Goal: Task Accomplishment & Management: Complete application form

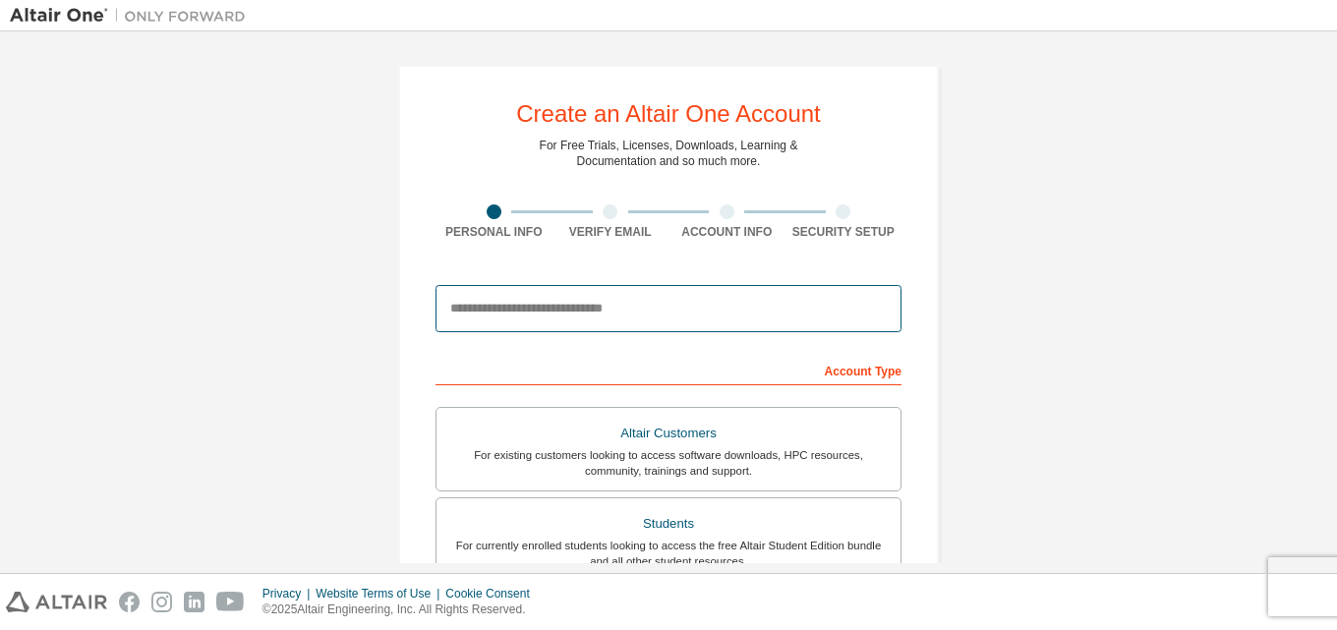
click at [657, 309] on input "email" at bounding box center [668, 308] width 466 height 47
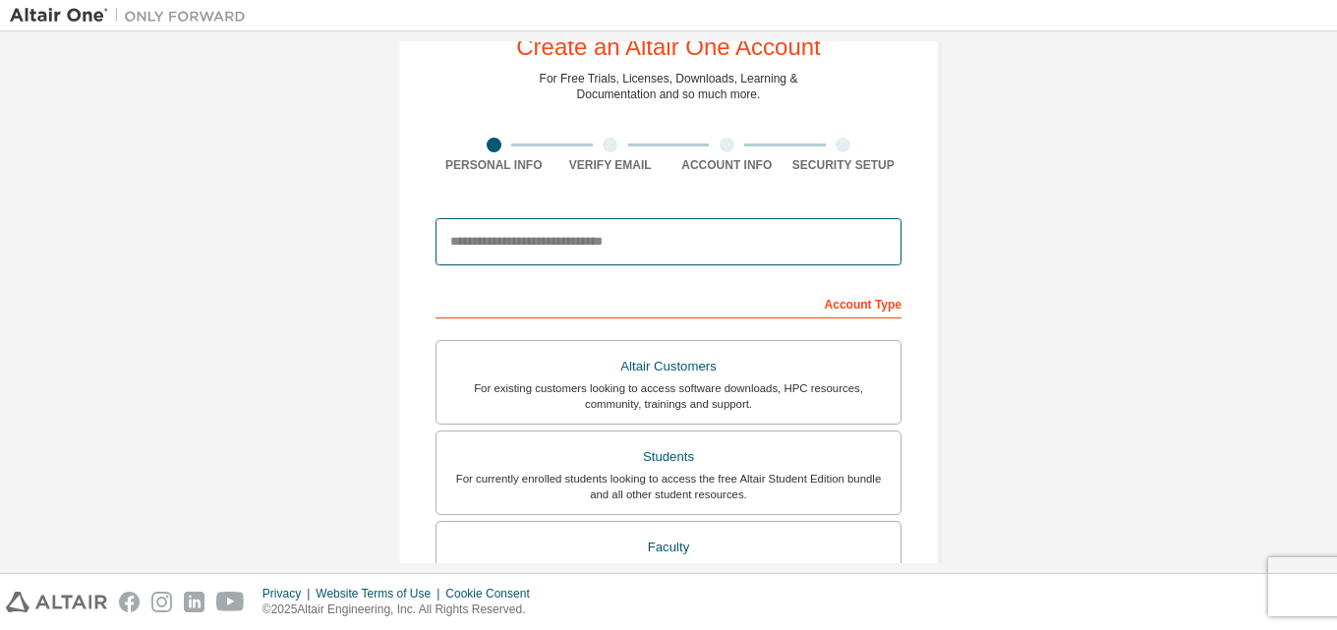
scroll to position [98, 0]
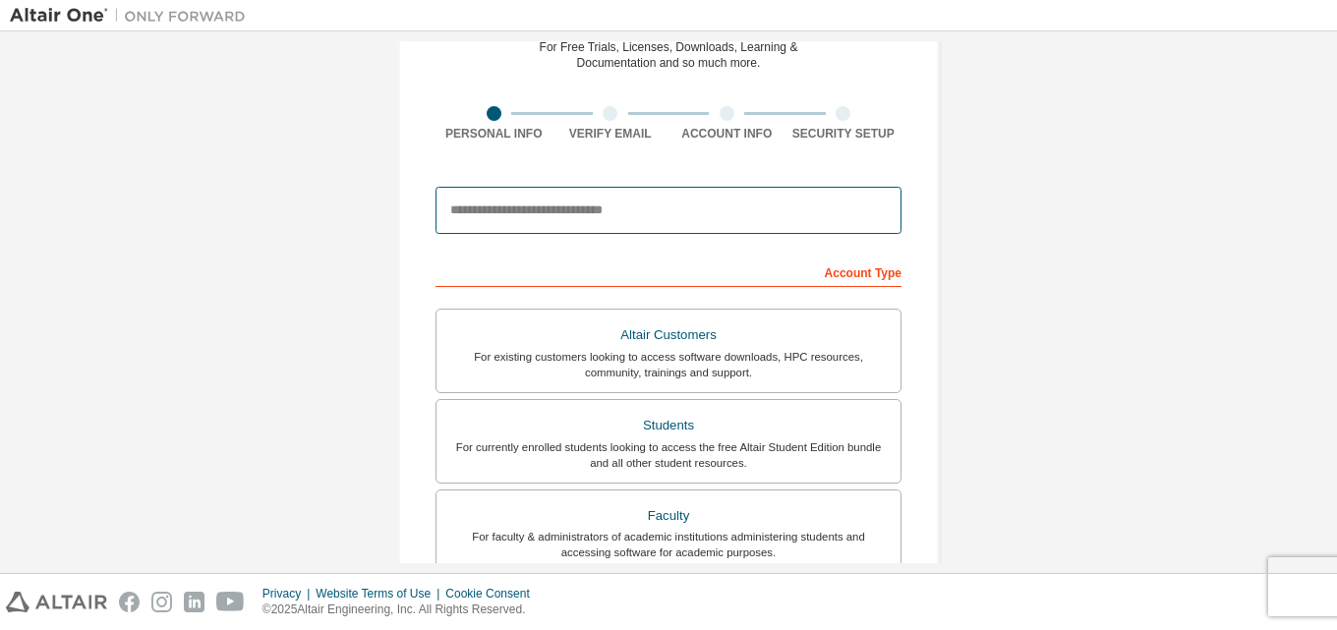
click at [774, 219] on input "email" at bounding box center [668, 210] width 466 height 47
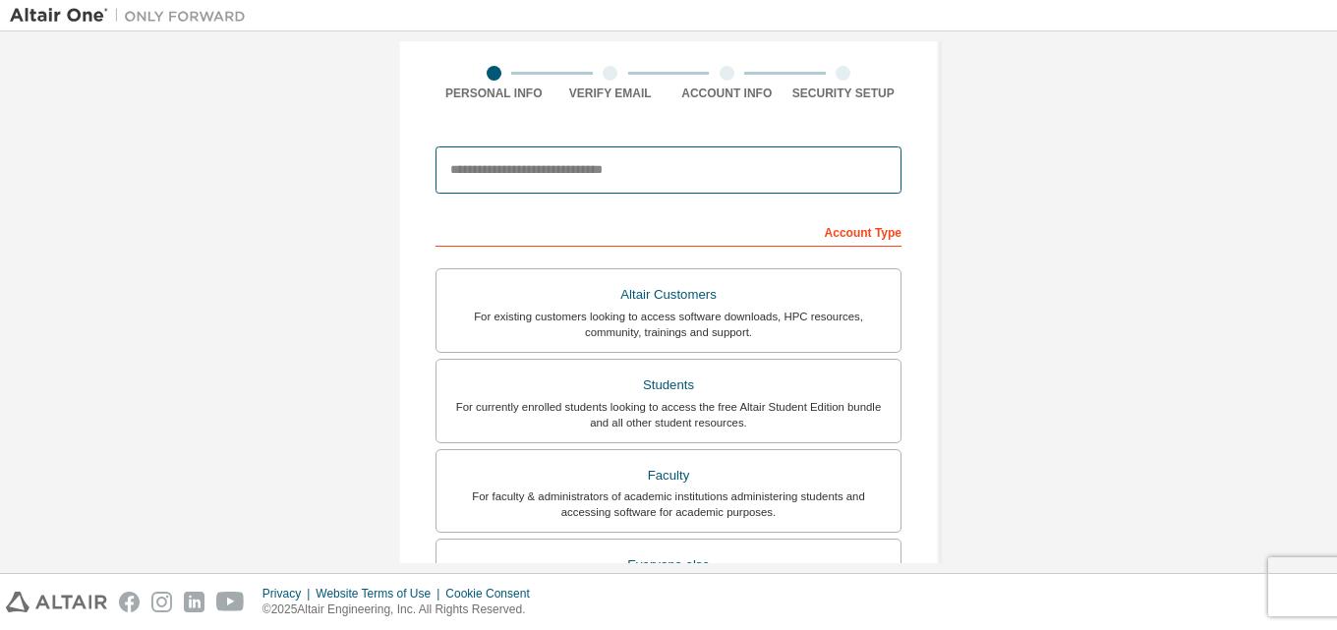
scroll to position [393, 0]
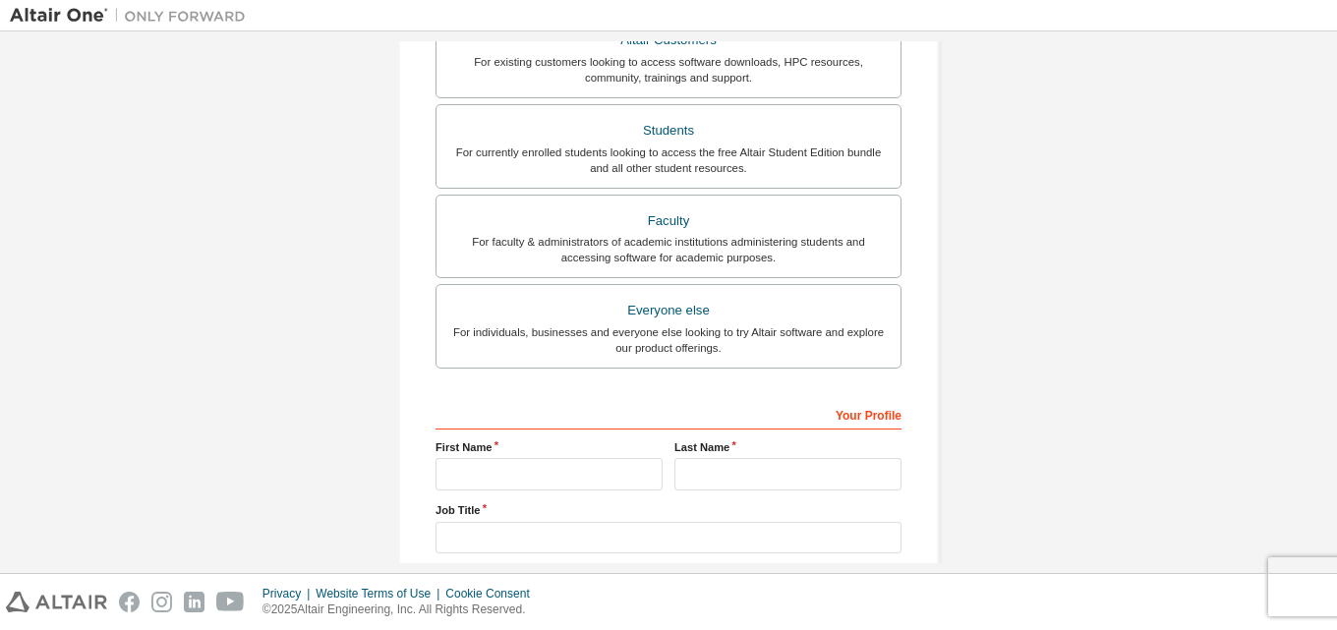
click at [1123, 236] on div "Create an Altair One Account For Free Trials, Licenses, Downloads, Learning & D…" at bounding box center [668, 168] width 1317 height 1041
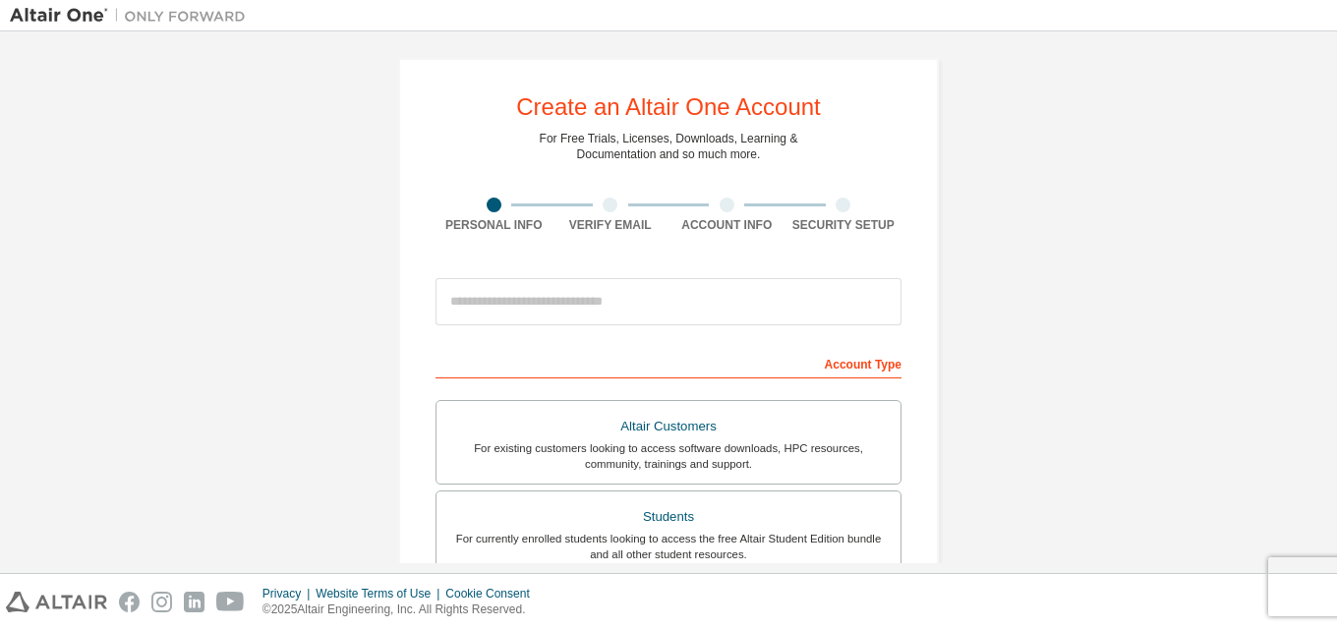
scroll to position [0, 0]
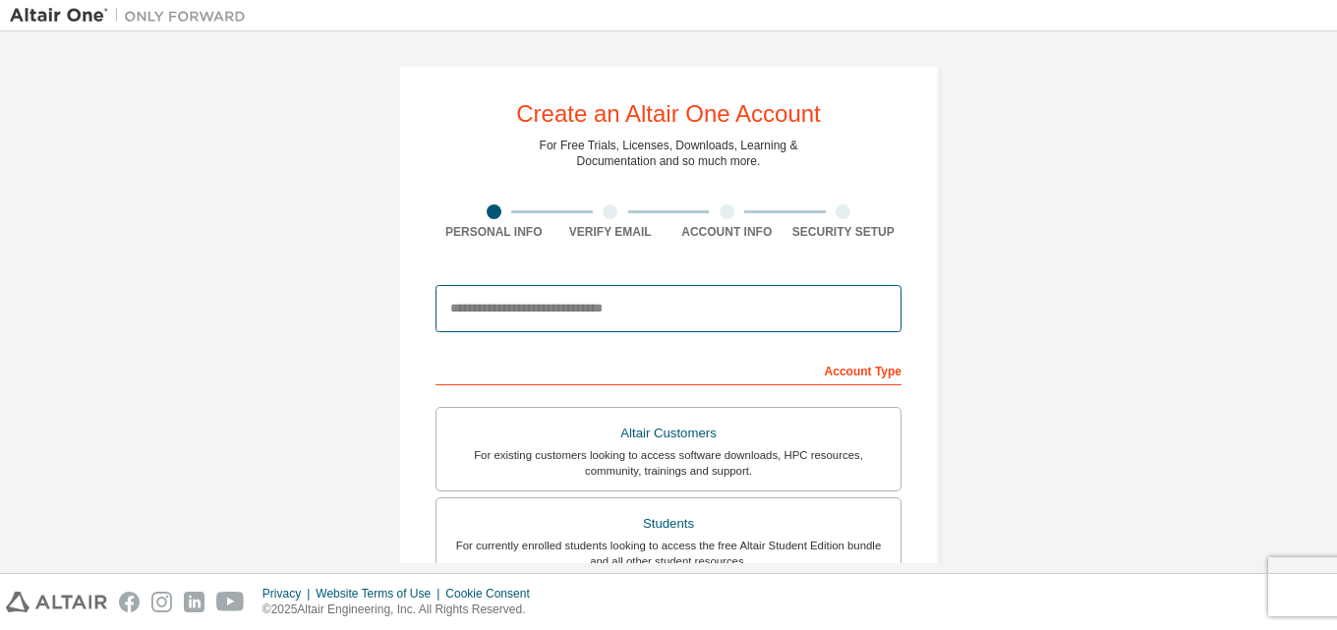
click at [562, 306] on input "email" at bounding box center [668, 308] width 466 height 47
type input "*"
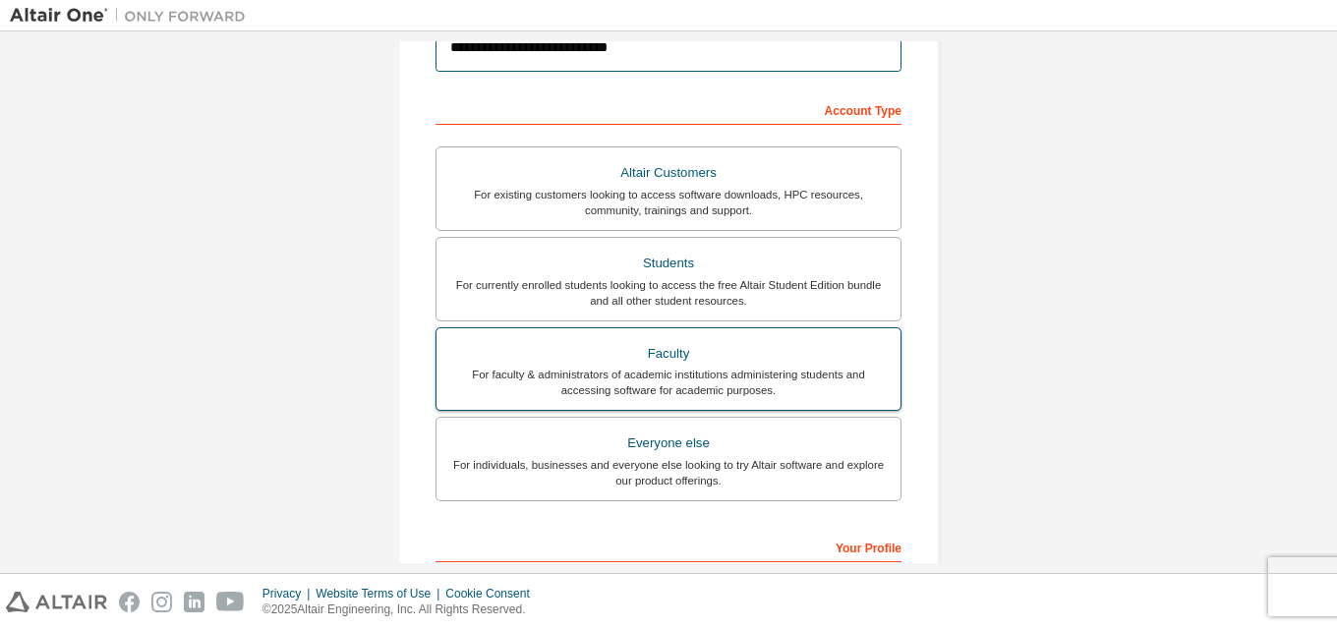
scroll to position [295, 0]
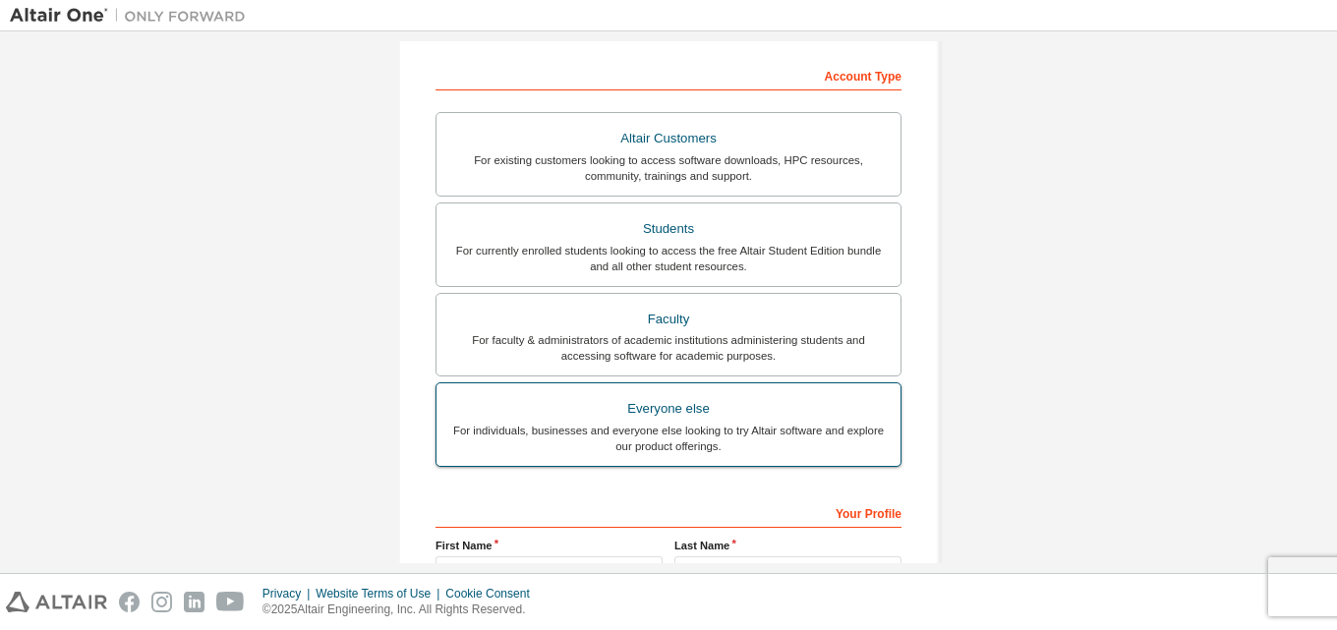
type input "**********"
click at [743, 428] on div "For individuals, businesses and everyone else looking to try Altair software an…" at bounding box center [668, 438] width 440 height 31
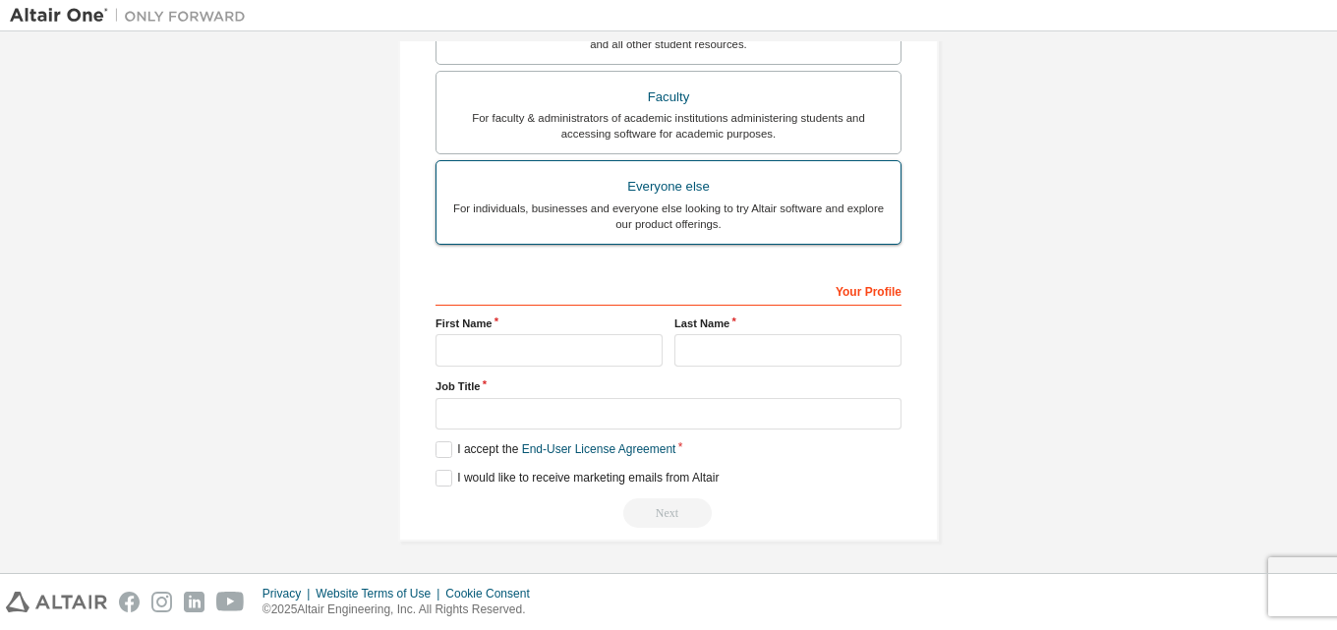
scroll to position [519, 0]
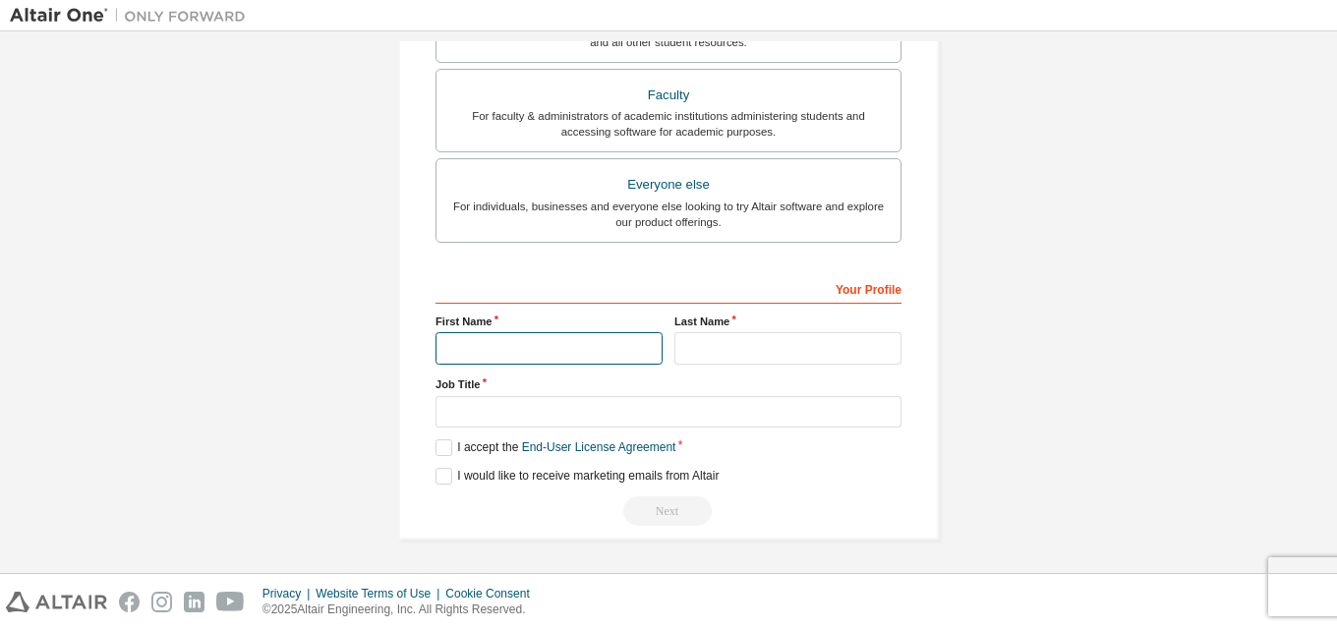
click at [540, 345] on input "text" at bounding box center [548, 348] width 227 height 32
type input "**********"
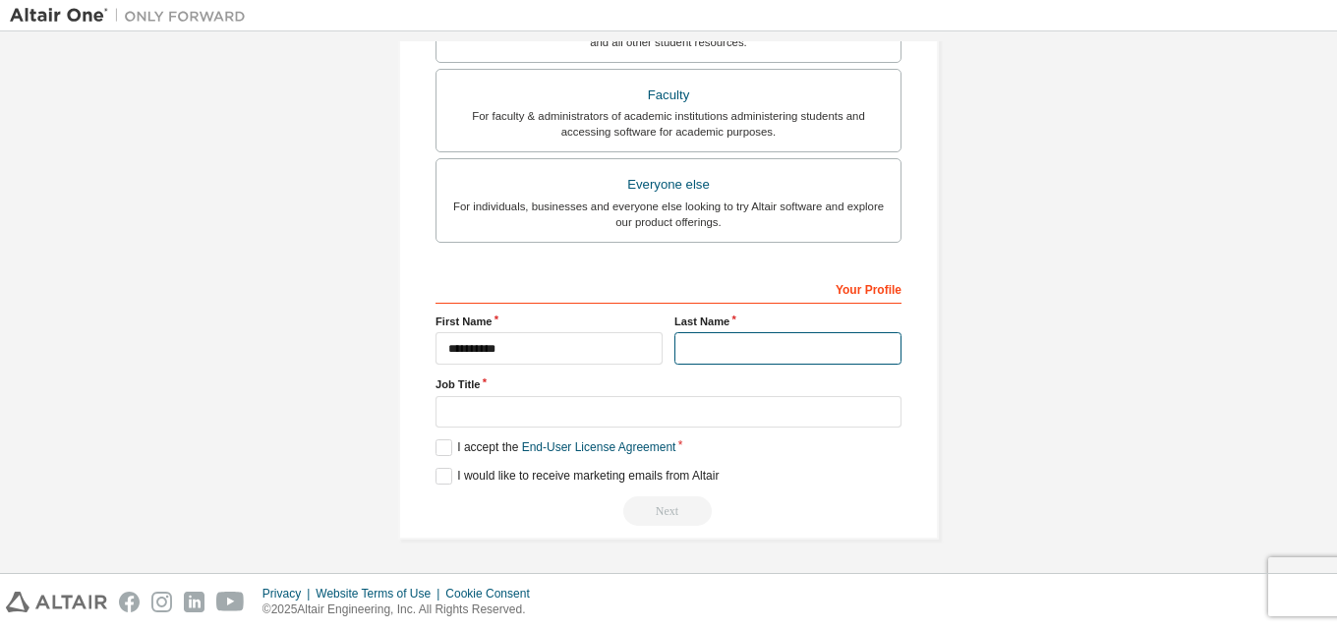
click at [705, 350] on input "text" at bounding box center [787, 348] width 227 height 32
type input "**********"
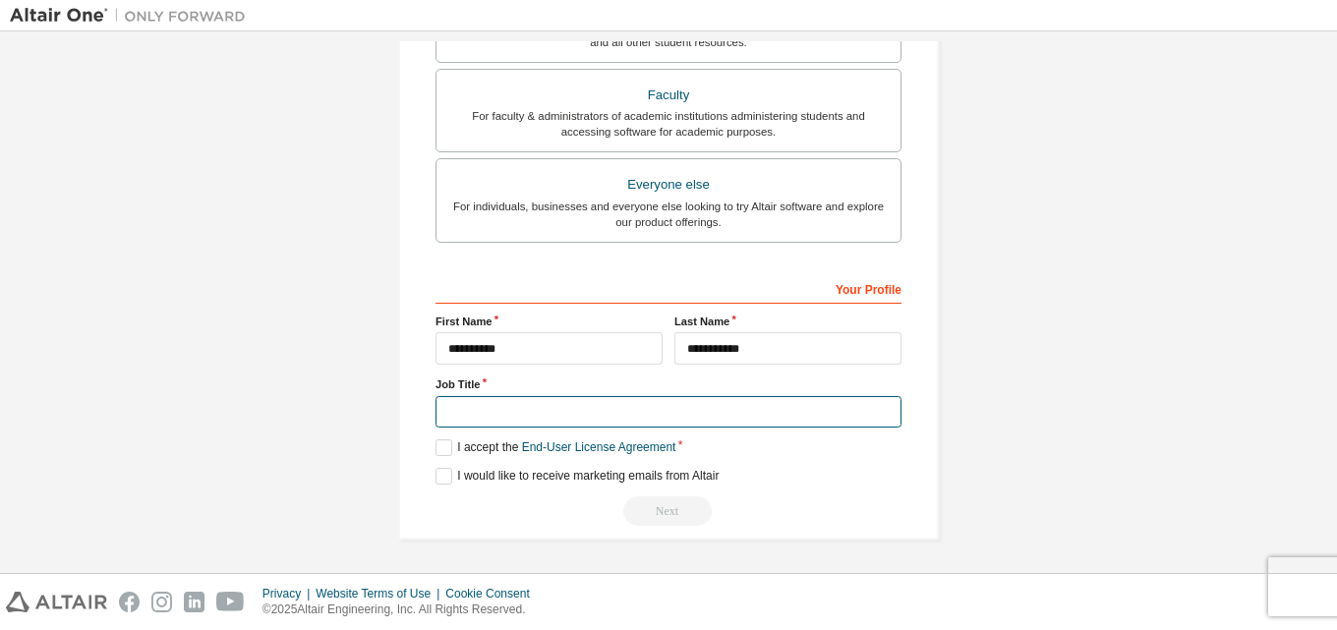
click at [479, 406] on input "text" at bounding box center [668, 412] width 466 height 32
type input "*******"
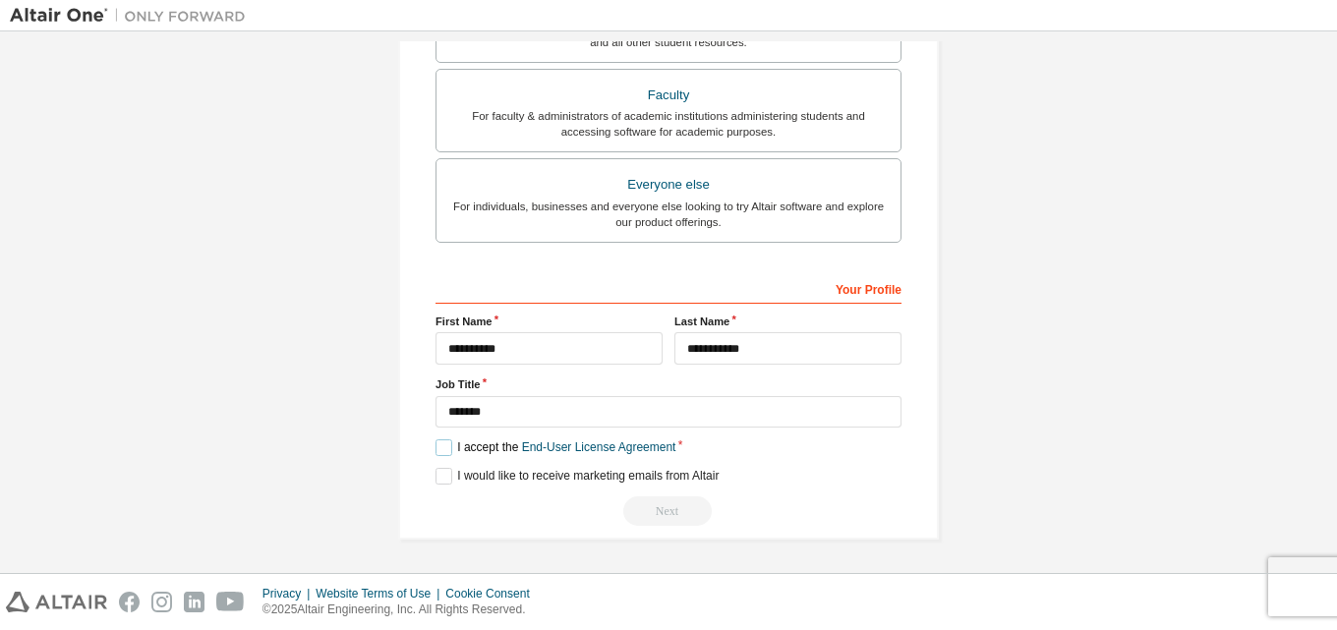
click at [436, 449] on label "I accept the End-User License Agreement" at bounding box center [555, 447] width 240 height 17
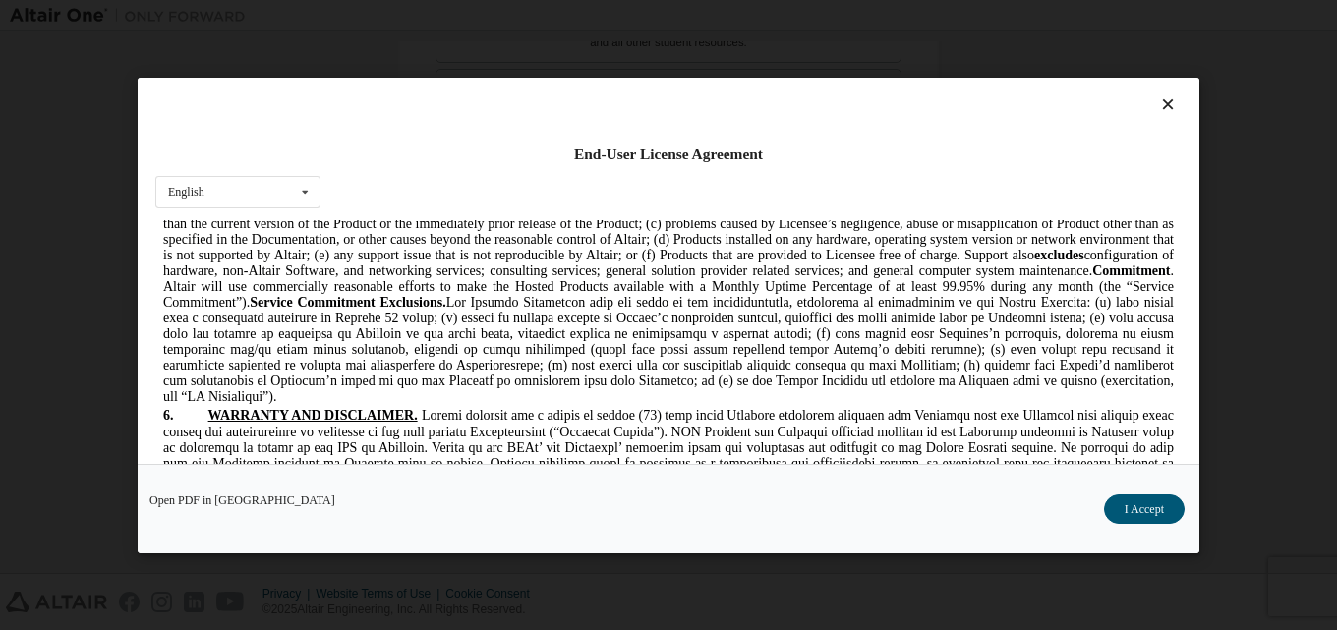
scroll to position [5338, 0]
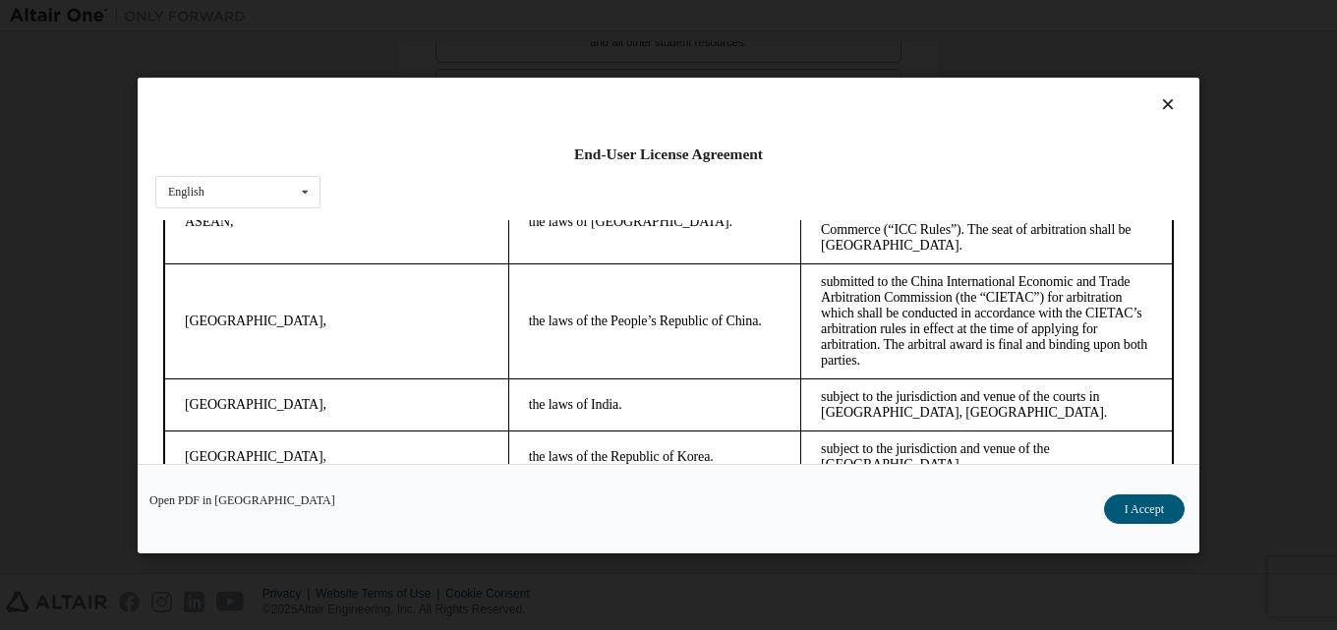
drag, startPoint x: 1160, startPoint y: 268, endPoint x: 1332, endPoint y: 742, distance: 503.9
click at [1163, 499] on button "I Accept" at bounding box center [1144, 507] width 81 height 29
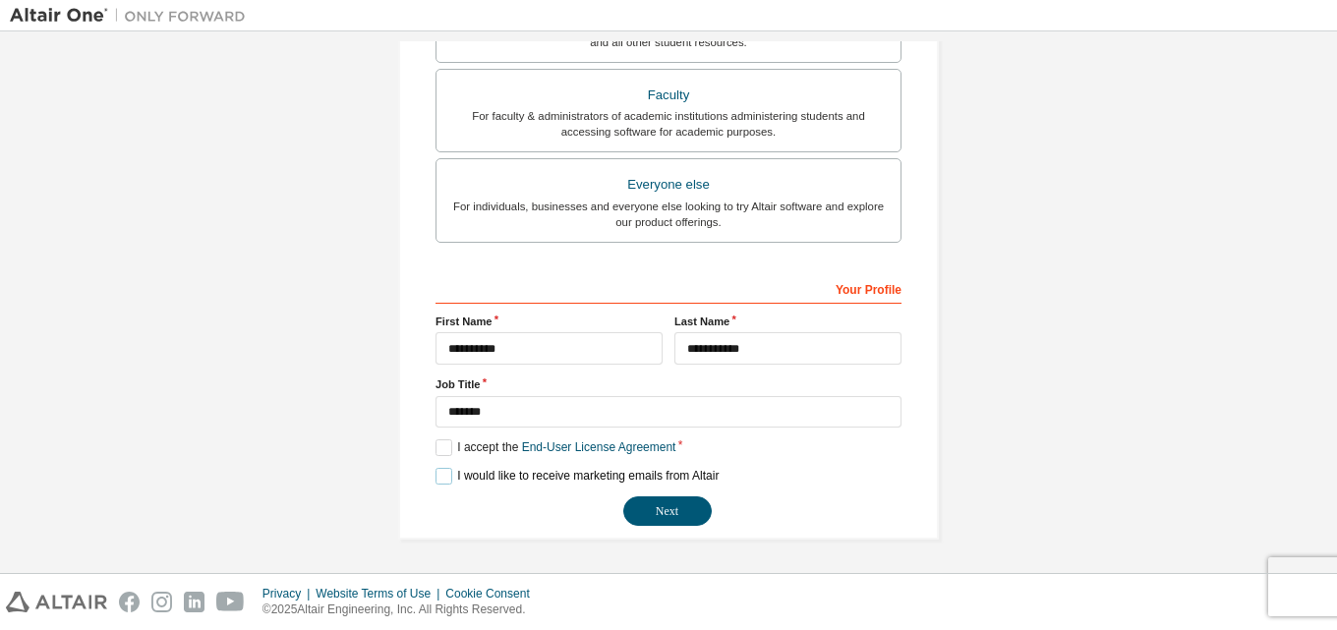
click at [441, 477] on label "I would like to receive marketing emails from Altair" at bounding box center [576, 476] width 283 height 17
click at [662, 513] on button "Next" at bounding box center [667, 510] width 88 height 29
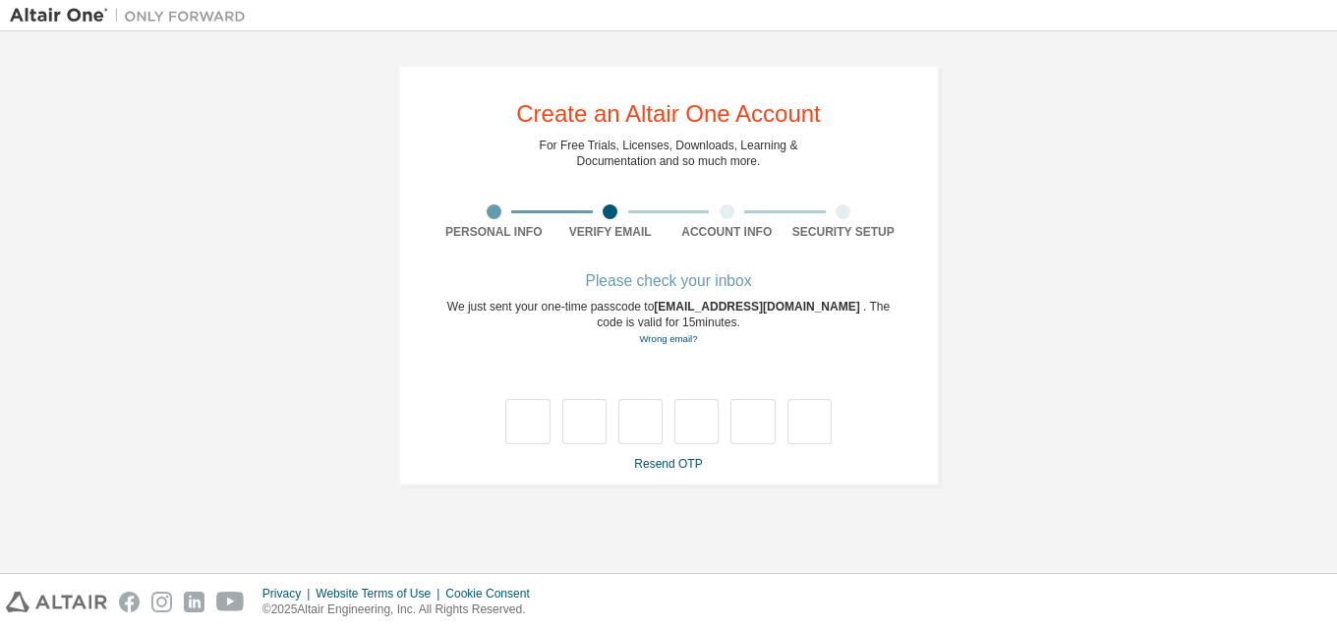
scroll to position [0, 0]
type input "*"
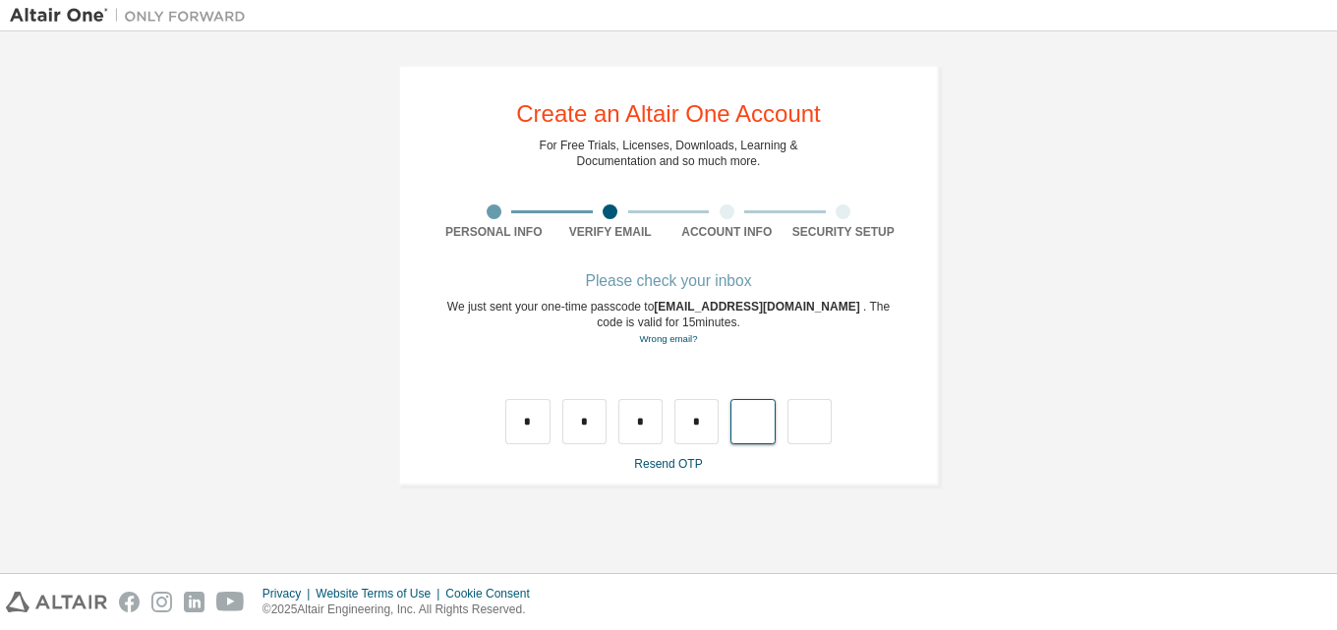
type input "*"
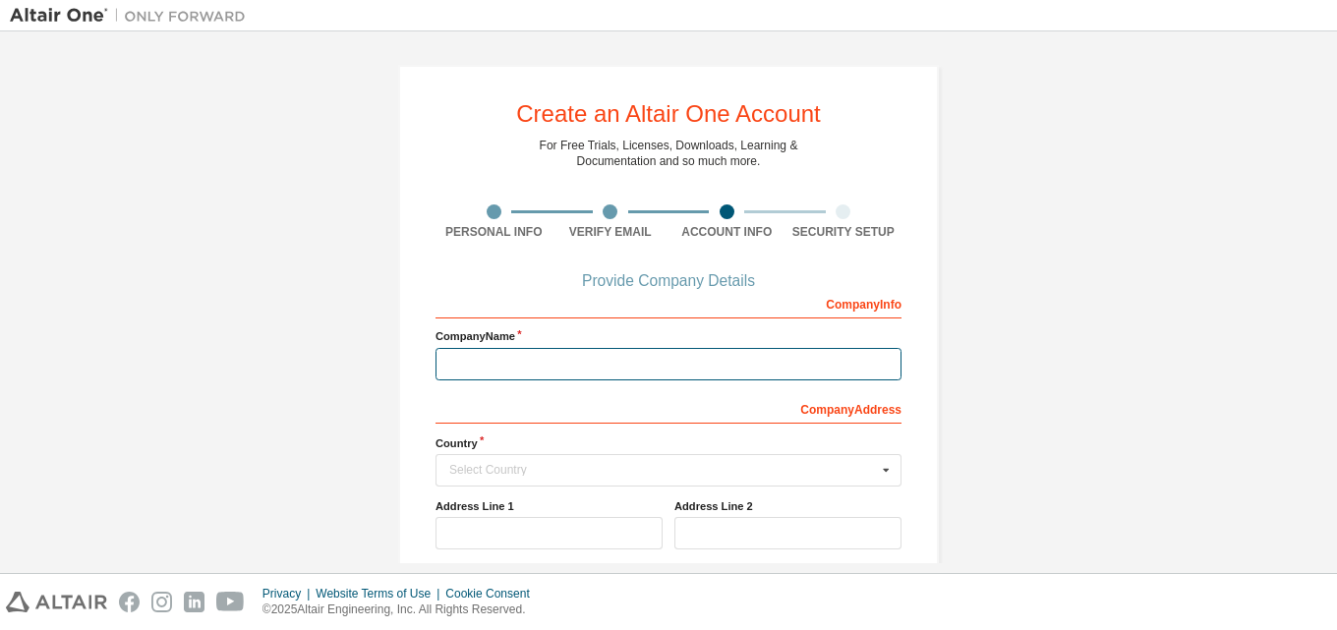
click at [669, 365] on input "text" at bounding box center [668, 364] width 466 height 32
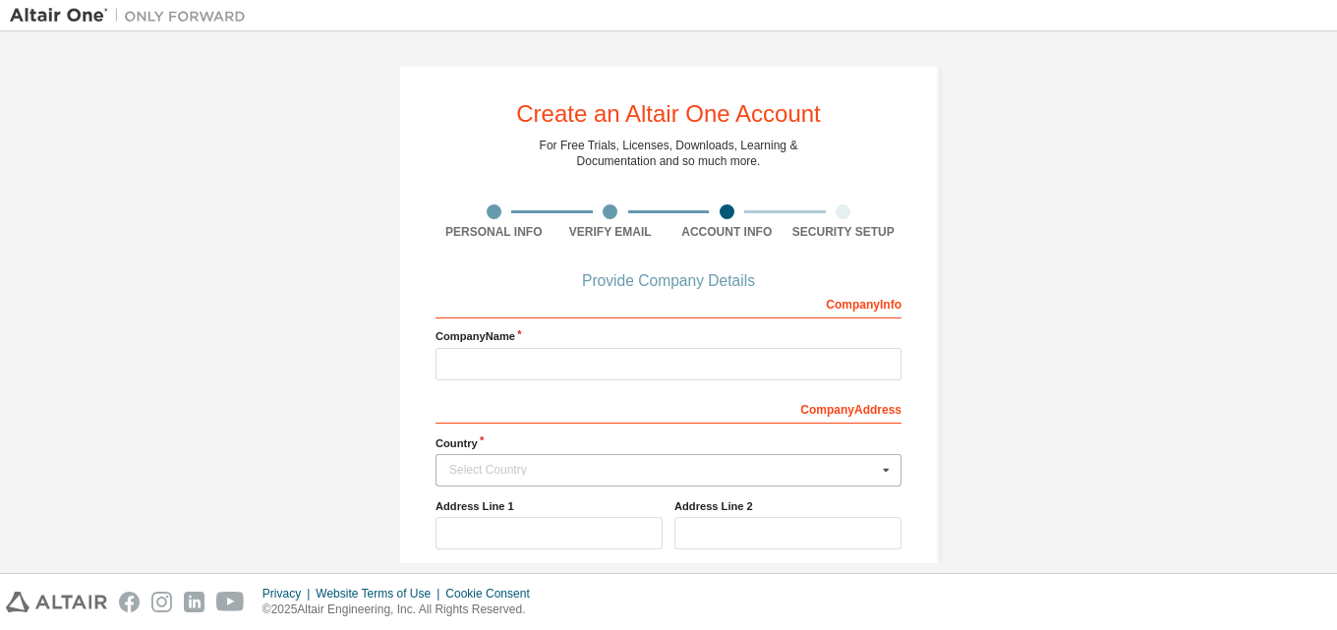
click at [886, 467] on icon at bounding box center [886, 470] width 25 height 30
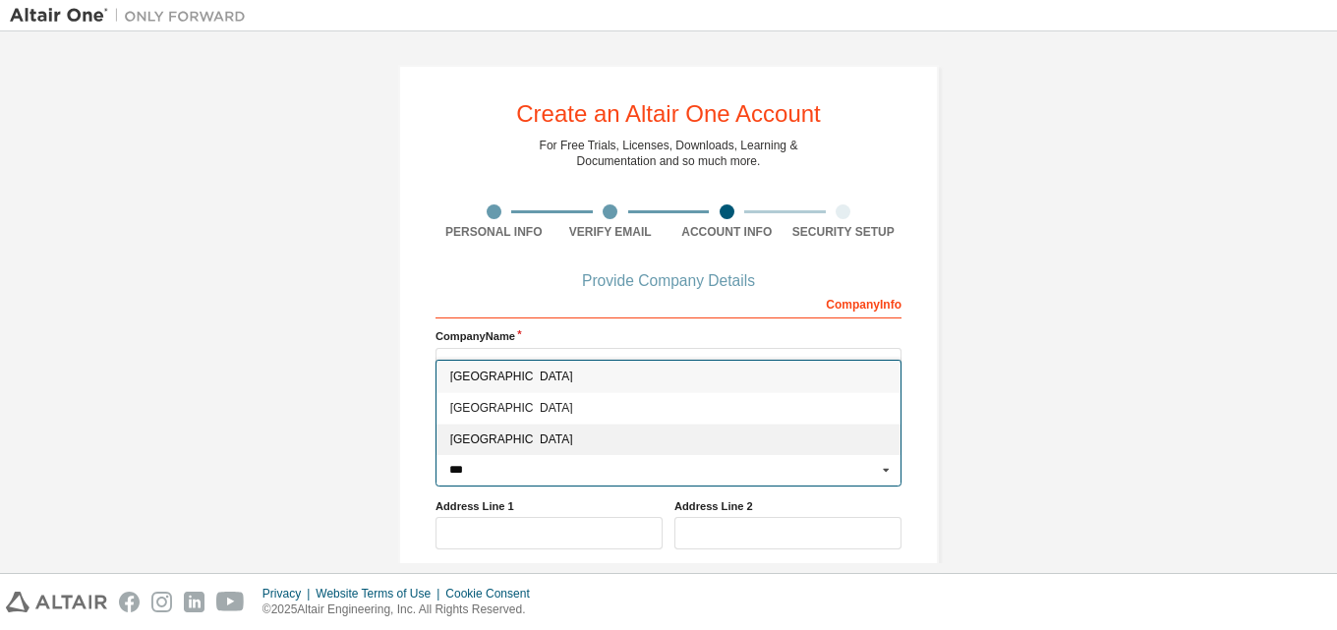
type input "***"
click at [545, 432] on div "[GEOGRAPHIC_DATA]" at bounding box center [668, 439] width 464 height 31
type input "***"
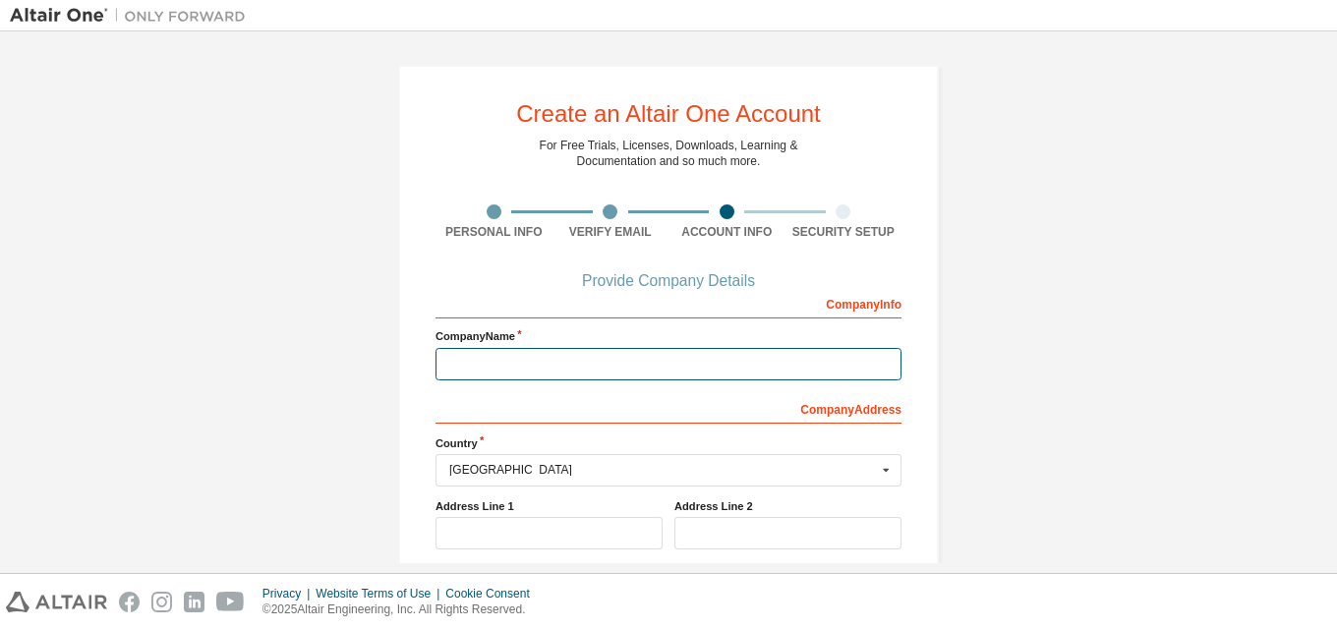
click at [735, 363] on input "text" at bounding box center [668, 364] width 466 height 32
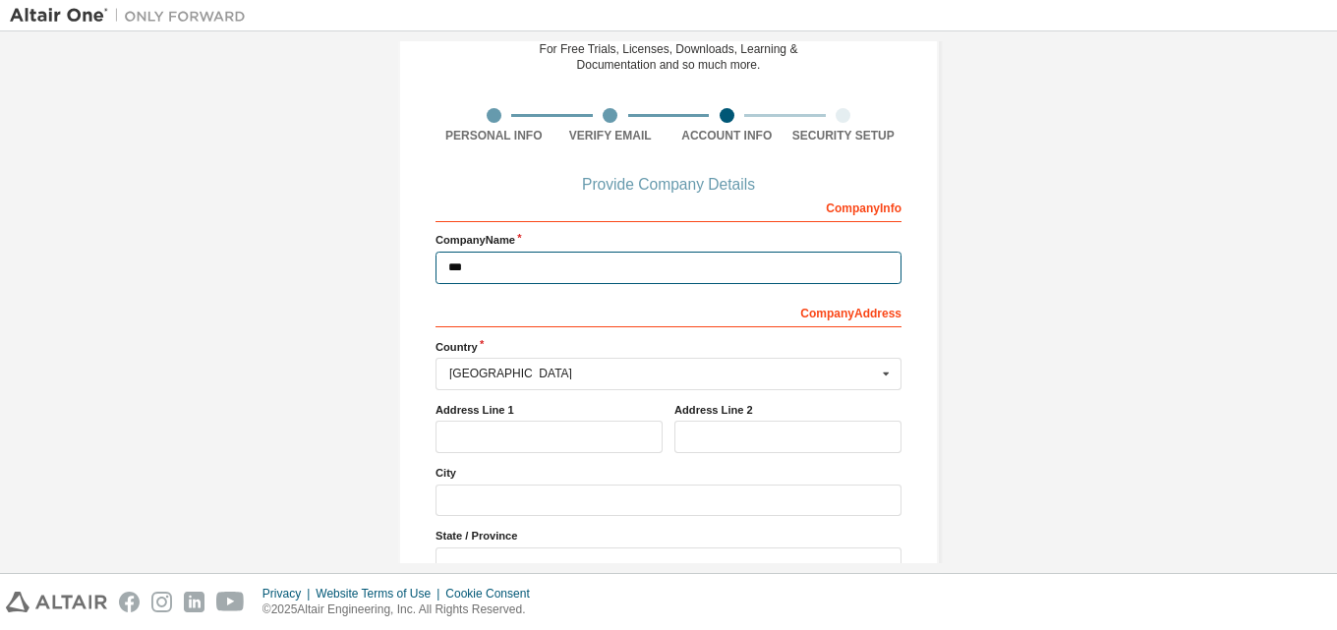
scroll to position [268, 0]
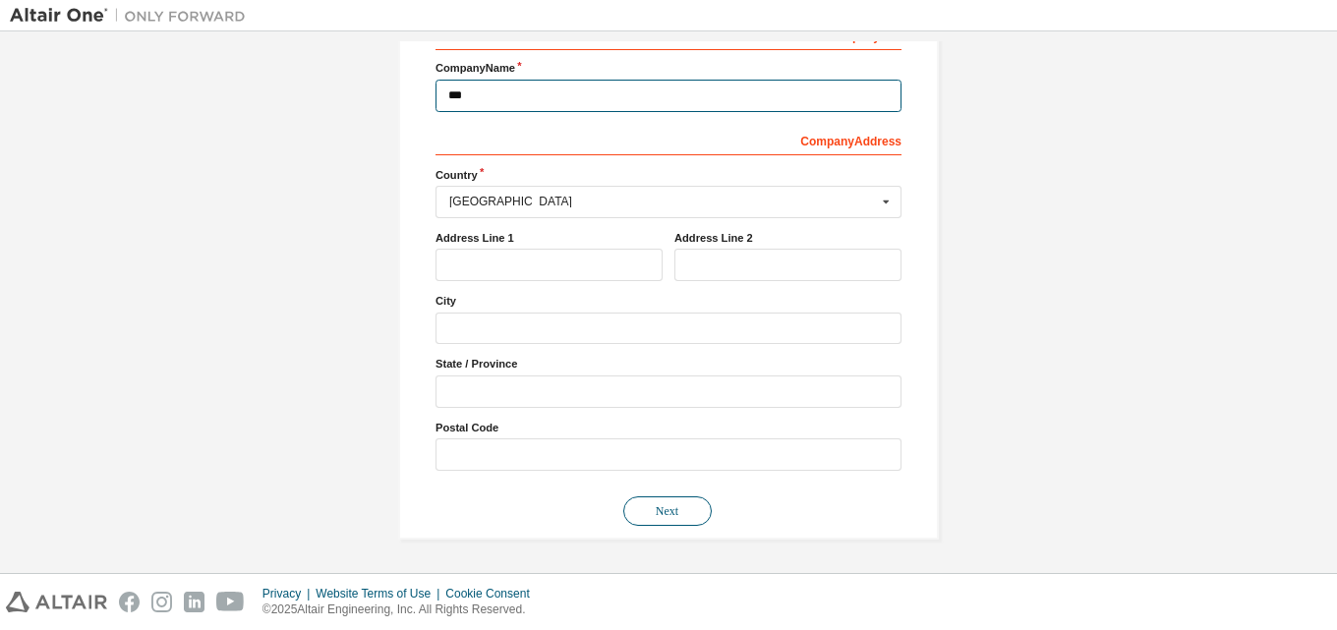
type input "***"
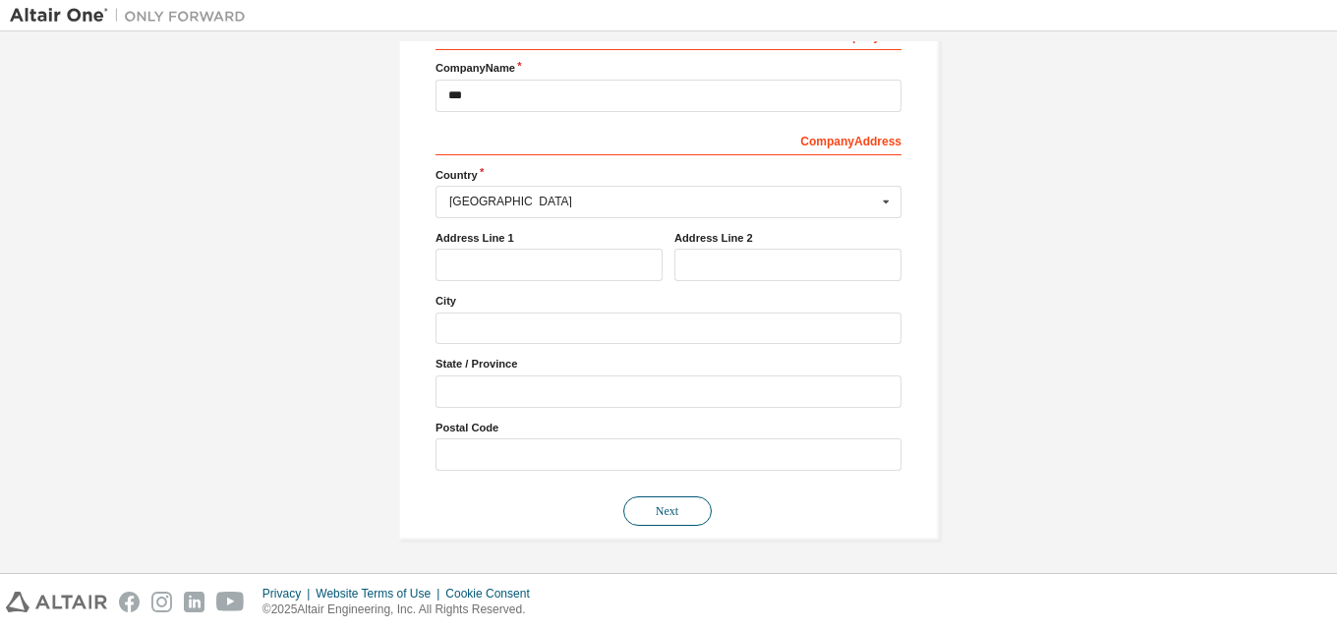
click at [665, 520] on button "Next" at bounding box center [667, 510] width 88 height 29
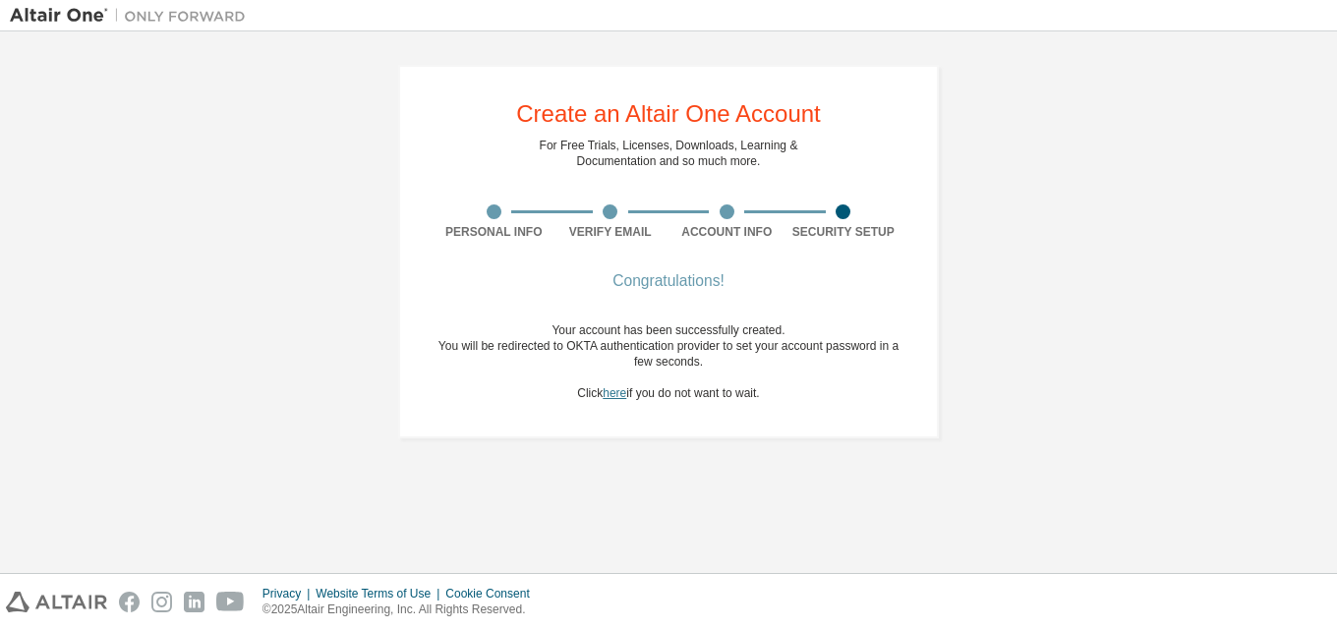
click at [620, 398] on link "here" at bounding box center [614, 393] width 24 height 14
